Goal: Transaction & Acquisition: Obtain resource

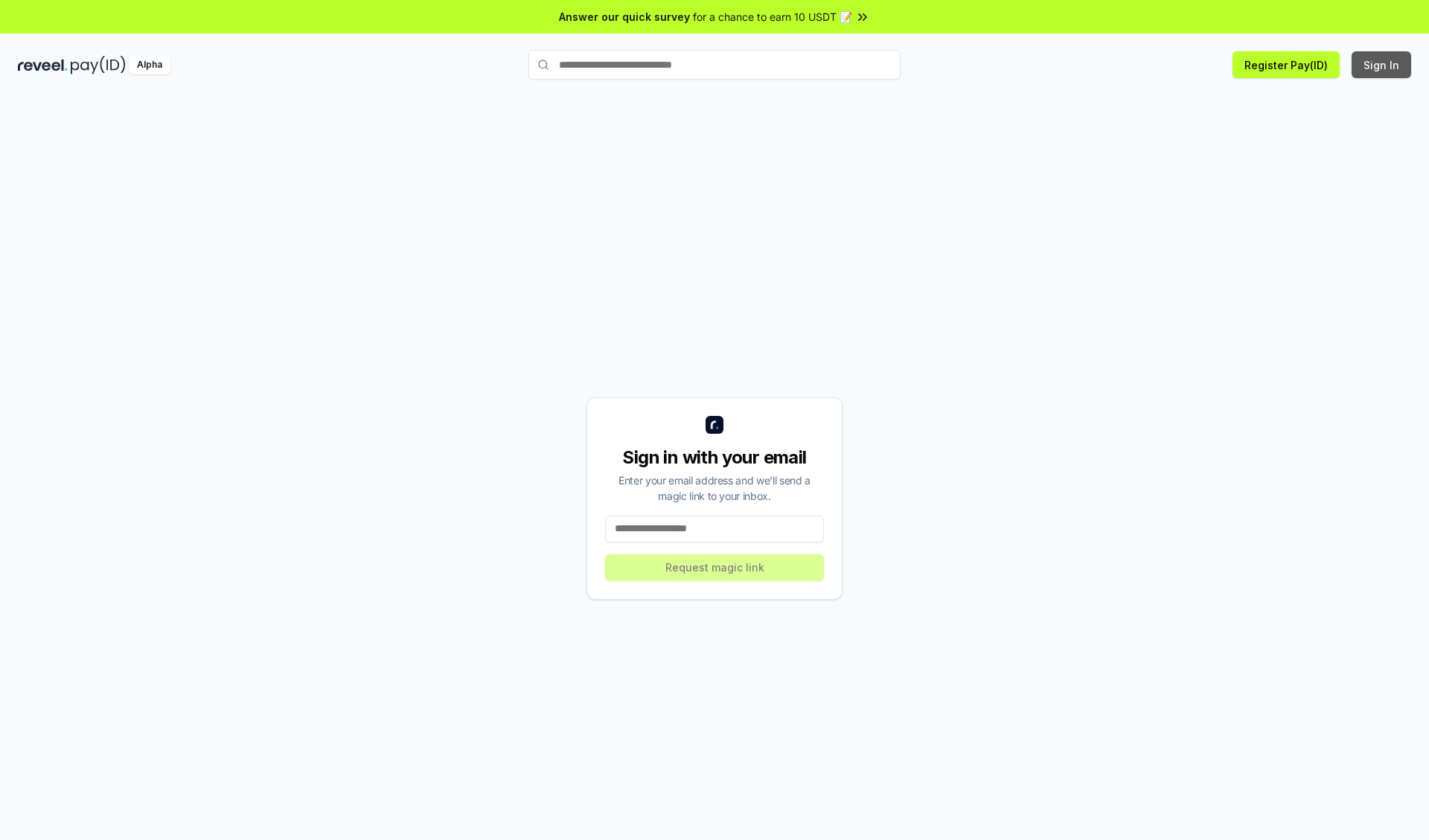
click at [1382, 64] on button "Sign In" at bounding box center [1381, 64] width 59 height 27
type input "**********"
click at [715, 567] on button "Request magic link" at bounding box center [715, 568] width 219 height 27
